Goal: Information Seeking & Learning: Check status

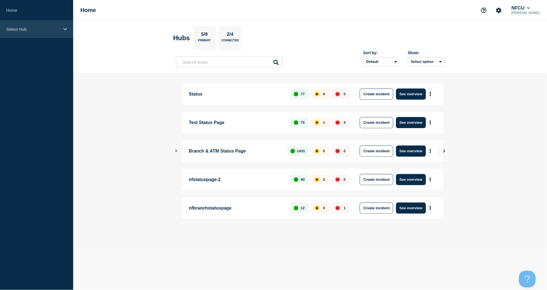
click at [31, 31] on div "Select Hub" at bounding box center [36, 29] width 73 height 17
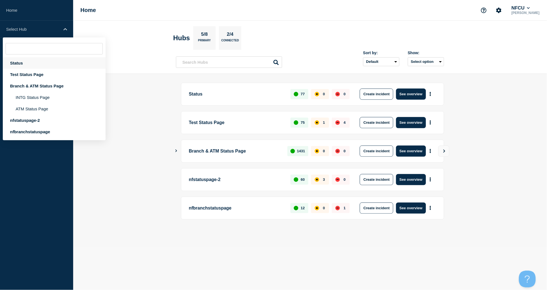
click at [20, 64] on div "Status" at bounding box center [54, 62] width 103 height 11
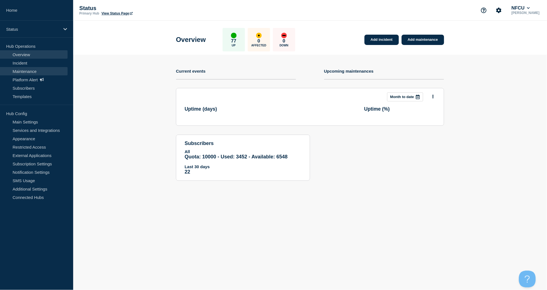
click at [19, 69] on link "Maintenance" at bounding box center [34, 71] width 68 height 8
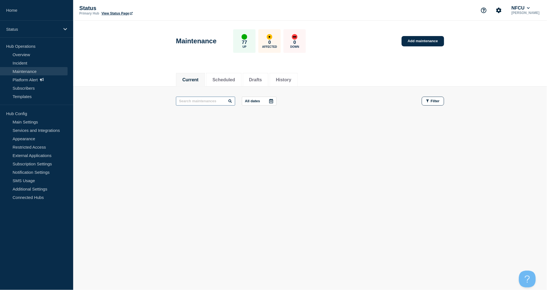
drag, startPoint x: 207, startPoint y: 102, endPoint x: 208, endPoint y: 99, distance: 3.4
click at [207, 101] on input "text" at bounding box center [205, 101] width 59 height 9
click at [218, 102] on input "liveperson" at bounding box center [205, 101] width 59 height 9
click at [186, 101] on input "liveperson" at bounding box center [205, 101] width 59 height 9
type input "live person"
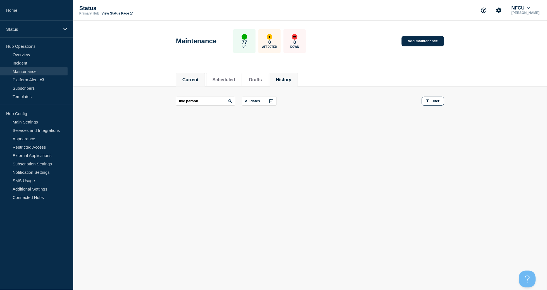
click at [294, 76] on li "History" at bounding box center [284, 80] width 28 height 14
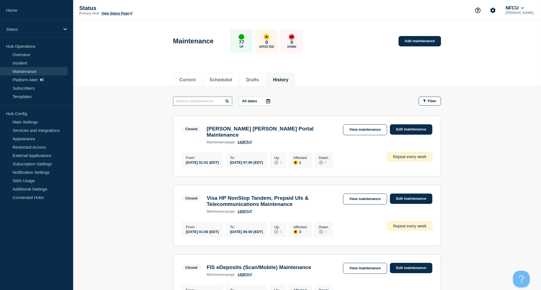
click at [204, 102] on input "text" at bounding box center [202, 101] width 59 height 9
type input "live person"
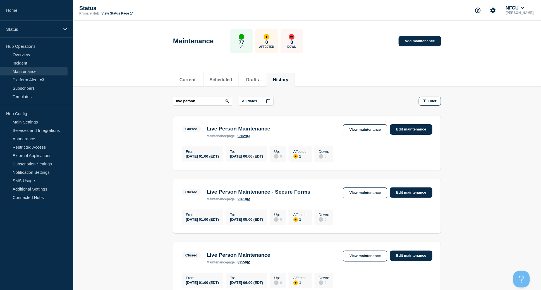
click at [354, 127] on link "View maintenance" at bounding box center [365, 129] width 44 height 11
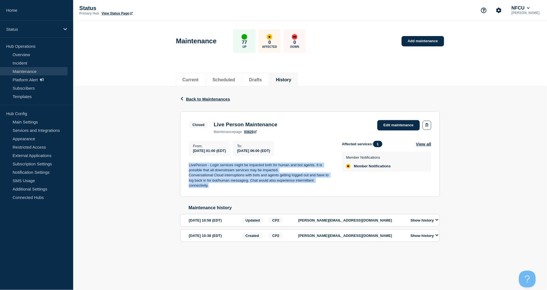
drag, startPoint x: 189, startPoint y: 166, endPoint x: 222, endPoint y: 189, distance: 40.5
click at [222, 188] on div "LivePerson - Login services might be impacted both for human and bot agents. It…" at bounding box center [261, 176] width 144 height 26
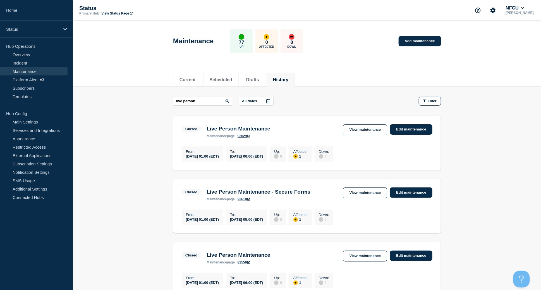
click at [357, 254] on link "View maintenance" at bounding box center [365, 256] width 44 height 11
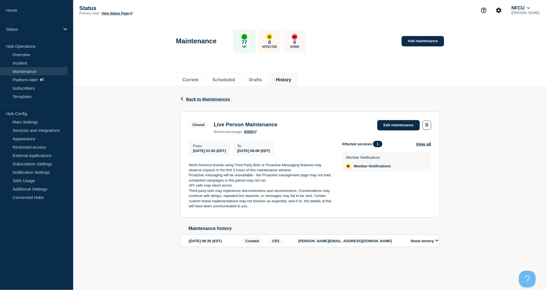
click at [129, 113] on div "Back Back to Maintenances Closed Live Person Maintenance From 2023-04-01 01:00 …" at bounding box center [310, 176] width 474 height 178
